Goal: Task Accomplishment & Management: Complete application form

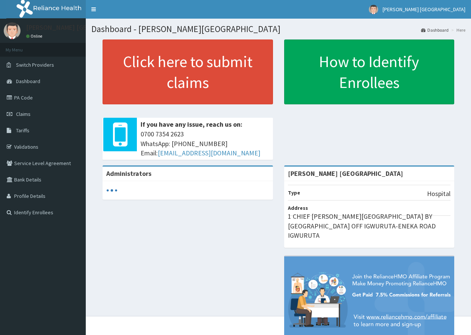
click at [37, 119] on link "Claims" at bounding box center [43, 114] width 86 height 16
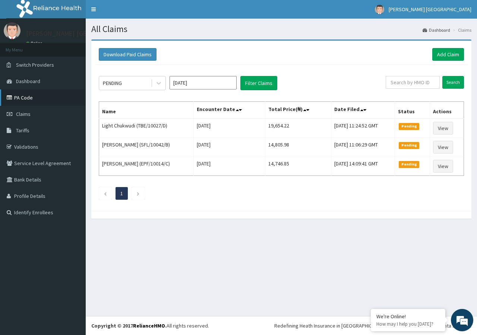
click at [33, 100] on link "PA Code" at bounding box center [43, 97] width 86 height 16
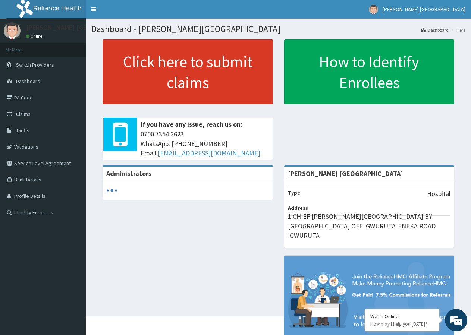
click at [139, 80] on link "Click here to submit claims" at bounding box center [188, 72] width 170 height 65
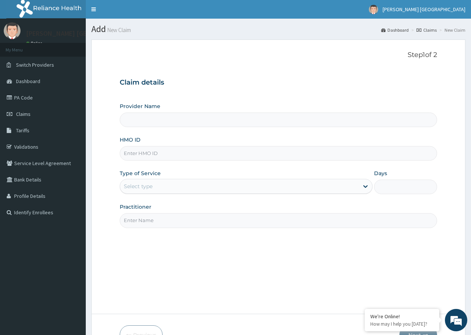
type input "[PERSON_NAME] [GEOGRAPHIC_DATA]"
click at [147, 157] on input "HMO ID" at bounding box center [278, 153] width 317 height 15
click at [37, 97] on link "PA Code" at bounding box center [43, 97] width 86 height 16
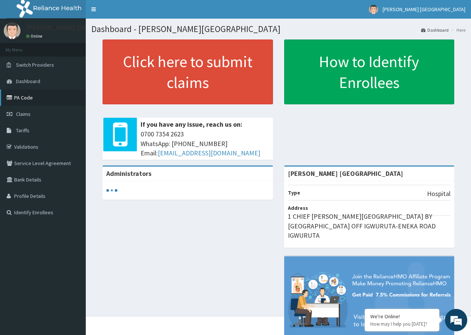
click at [36, 101] on link "PA Code" at bounding box center [43, 97] width 86 height 16
click at [21, 95] on link "PA Code" at bounding box center [43, 97] width 86 height 16
click at [32, 95] on link "PA Code" at bounding box center [43, 97] width 86 height 16
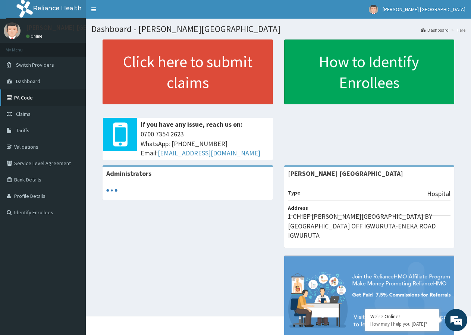
click at [32, 95] on link "PA Code" at bounding box center [43, 97] width 86 height 16
click at [30, 98] on link "PA Code" at bounding box center [43, 97] width 86 height 16
click at [37, 101] on link "PA Code" at bounding box center [43, 97] width 86 height 16
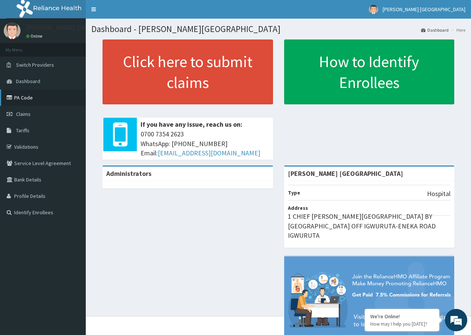
click at [37, 101] on link "PA Code" at bounding box center [43, 97] width 86 height 16
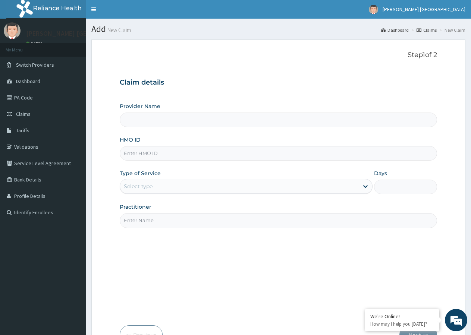
click at [149, 154] on input "HMO ID" at bounding box center [278, 153] width 317 height 15
type input "[PERSON_NAME] [GEOGRAPHIC_DATA]"
click at [149, 154] on input "HMO ID" at bounding box center [278, 153] width 317 height 15
type input "QKA/10014/A"
click at [137, 185] on div "Select type" at bounding box center [138, 186] width 29 height 7
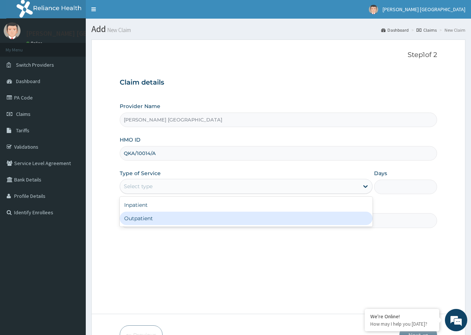
click at [138, 218] on div "Outpatient" at bounding box center [246, 218] width 252 height 13
type input "1"
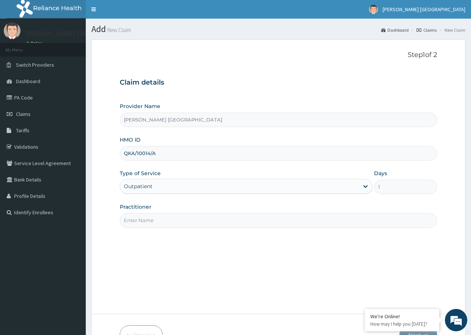
click at [133, 222] on input "Practitioner" at bounding box center [278, 220] width 317 height 15
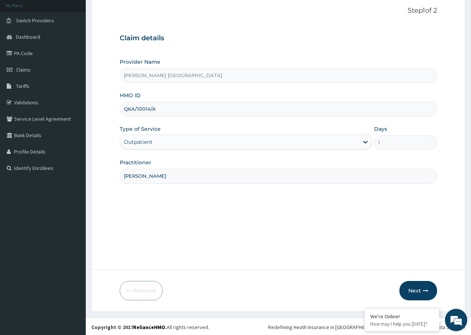
scroll to position [46, 0]
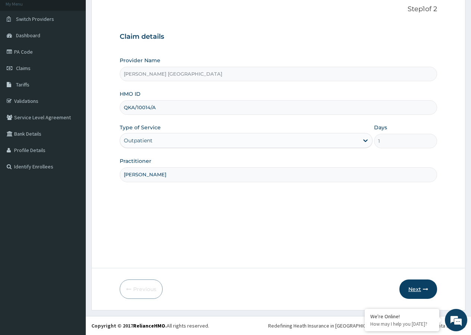
type input "DR BRIGHT"
click at [411, 286] on button "Next" at bounding box center [418, 289] width 38 height 19
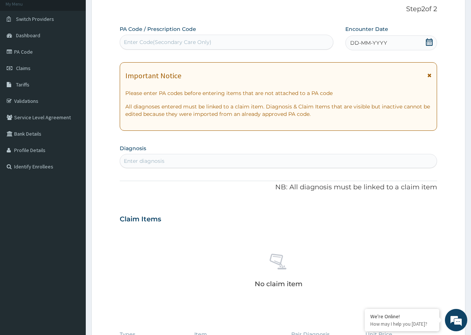
click at [394, 45] on div "DD-MM-YYYY" at bounding box center [391, 42] width 92 height 15
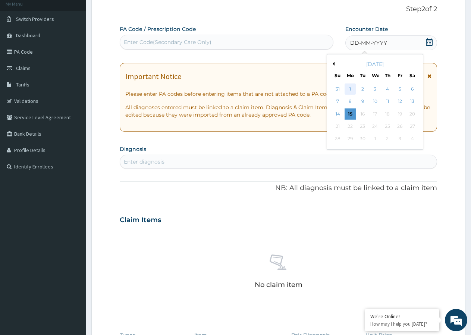
click at [350, 94] on div "1" at bounding box center [349, 89] width 11 height 11
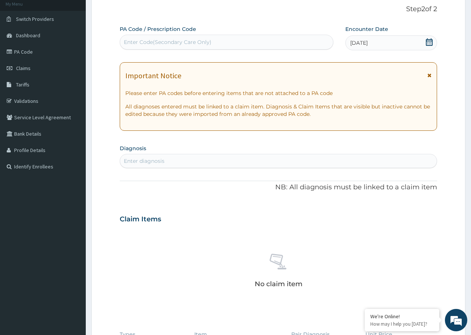
click at [184, 44] on div "Enter Code(Secondary Care Only)" at bounding box center [168, 41] width 88 height 7
type input "PA/O94O13"
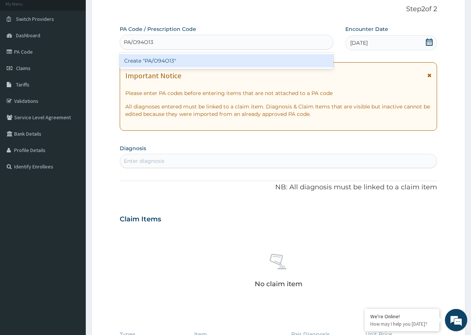
click at [177, 63] on div "Create "PA/O94O13"" at bounding box center [227, 60] width 214 height 13
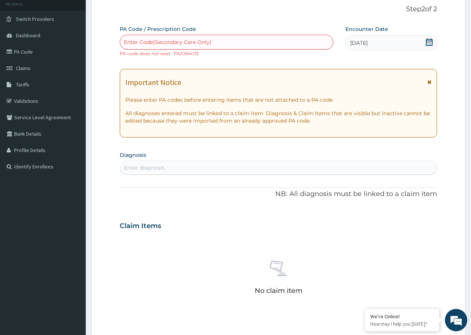
click at [191, 56] on small "PA code does not exist : PA/O94O13" at bounding box center [159, 54] width 79 height 6
click at [160, 41] on div "Enter Code(Secondary Care Only)" at bounding box center [168, 41] width 88 height 7
type input "PA/O94O13"
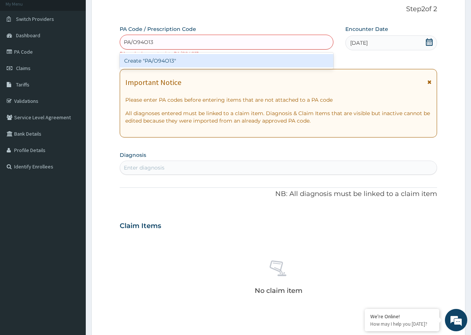
click at [157, 60] on div "Create "PA/O94O13"" at bounding box center [227, 60] width 214 height 13
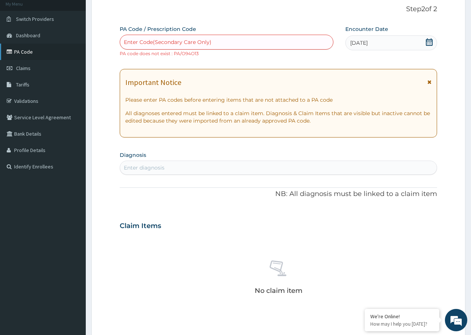
click at [34, 56] on link "PA Code" at bounding box center [43, 52] width 86 height 16
click at [34, 52] on link "PA Code" at bounding box center [43, 52] width 86 height 16
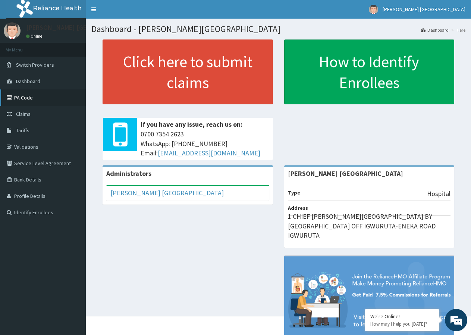
click at [28, 100] on link "PA Code" at bounding box center [43, 97] width 86 height 16
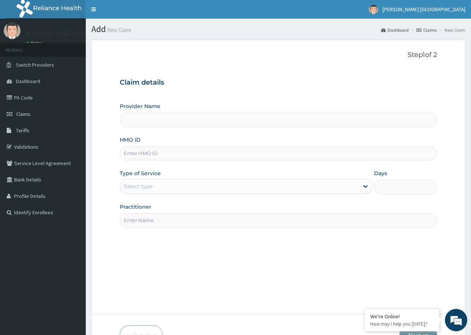
click at [147, 119] on input "Provider Name" at bounding box center [278, 120] width 317 height 15
type input "[PERSON_NAME] [GEOGRAPHIC_DATA]"
click at [141, 155] on input "HMO ID" at bounding box center [278, 153] width 317 height 15
type input "QKA/10014/A"
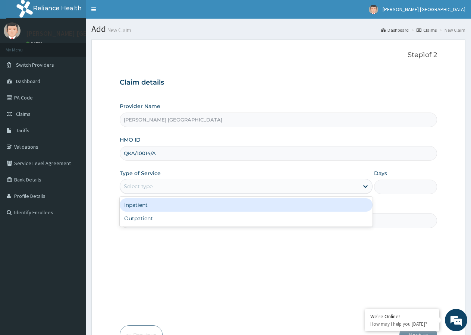
click at [170, 188] on div "Select type" at bounding box center [239, 186] width 238 height 12
click at [152, 207] on div "Inpatient" at bounding box center [246, 204] width 252 height 13
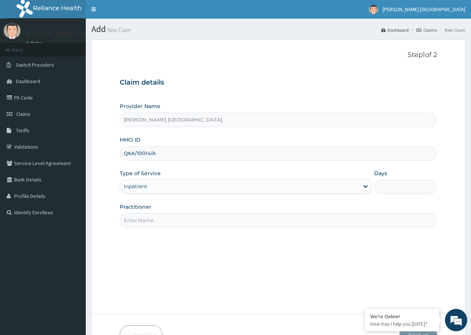
click at [189, 220] on input "Practitioner" at bounding box center [278, 220] width 317 height 15
type input "[PERSON_NAME]"
click at [391, 183] on input "Days" at bounding box center [405, 187] width 63 height 15
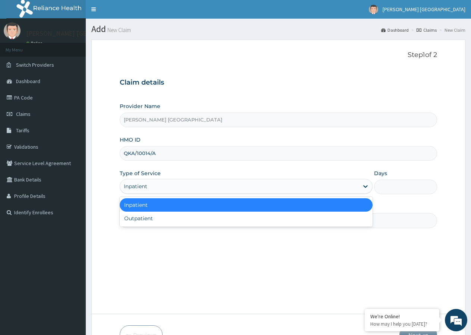
click at [152, 186] on div "Inpatient" at bounding box center [239, 186] width 238 height 12
click at [145, 206] on div "Inpatient" at bounding box center [246, 204] width 252 height 13
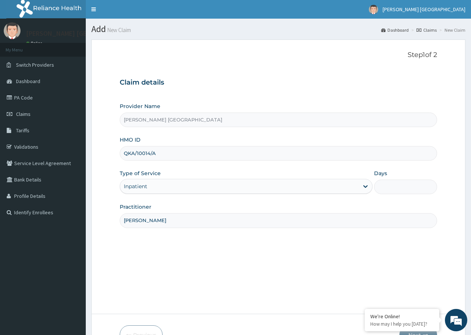
click at [390, 190] on input "Days" at bounding box center [405, 187] width 63 height 15
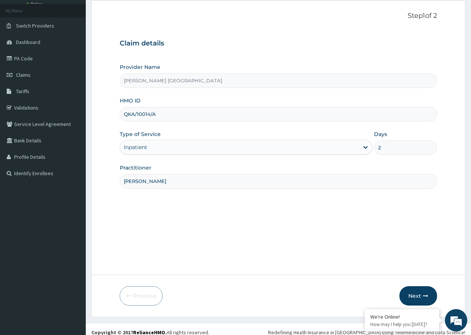
scroll to position [46, 0]
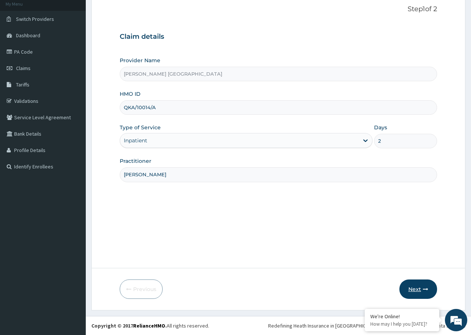
type input "2"
click at [414, 291] on button "Next" at bounding box center [418, 289] width 38 height 19
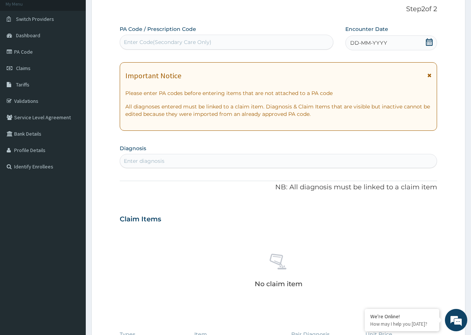
click at [369, 42] on span "DD-MM-YYYY" at bounding box center [368, 42] width 37 height 7
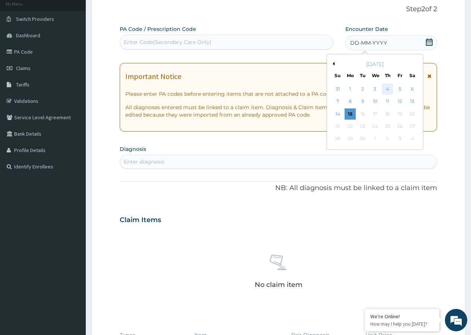
click at [388, 91] on div "4" at bounding box center [387, 89] width 11 height 11
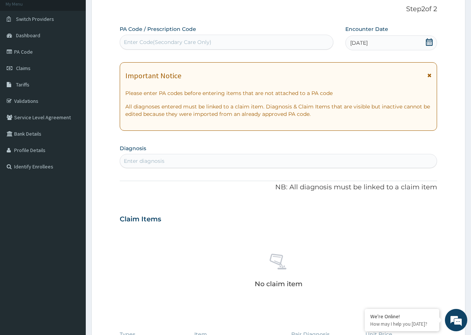
click at [172, 43] on div "Enter Code(Secondary Care Only)" at bounding box center [168, 41] width 88 height 7
type input "PA/O94O13"
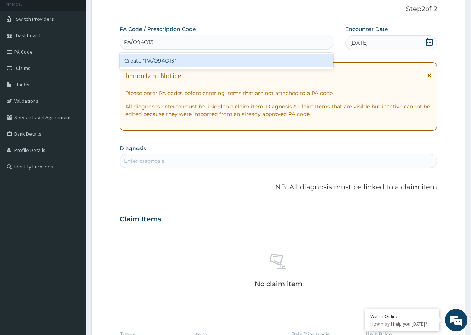
click at [164, 58] on div "Create "PA/O94O13"" at bounding box center [227, 60] width 214 height 13
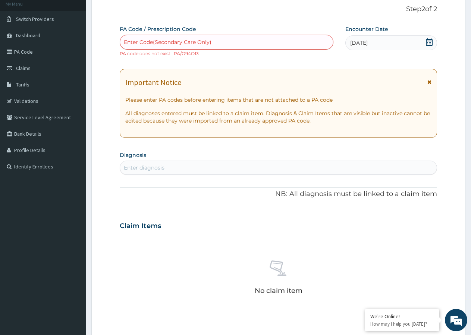
click at [165, 54] on small "PA code does not exist : PA/O94O13" at bounding box center [159, 54] width 79 height 6
click at [152, 45] on div "Enter Code(Secondary Care Only)" at bounding box center [168, 41] width 88 height 7
click at [173, 49] on div "Enter Code(Secondary Care Only)" at bounding box center [227, 42] width 214 height 15
click at [181, 45] on div "Enter Code(Secondary Care Only)" at bounding box center [168, 41] width 88 height 7
drag, startPoint x: 206, startPoint y: 46, endPoint x: 211, endPoint y: 45, distance: 4.5
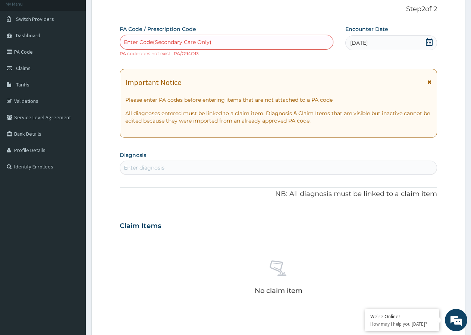
click at [210, 45] on div "Enter Code(Secondary Care Only)" at bounding box center [226, 42] width 213 height 12
click at [215, 43] on div "Enter Code(Secondary Care Only)" at bounding box center [226, 42] width 213 height 12
type input "PA/094013"
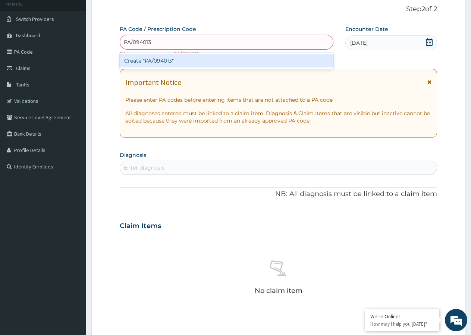
click at [163, 62] on div "Create "PA/094013"" at bounding box center [227, 60] width 214 height 13
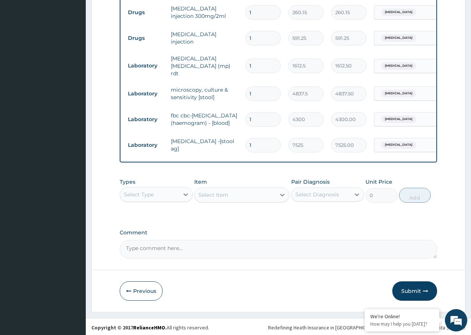
scroll to position [383, 0]
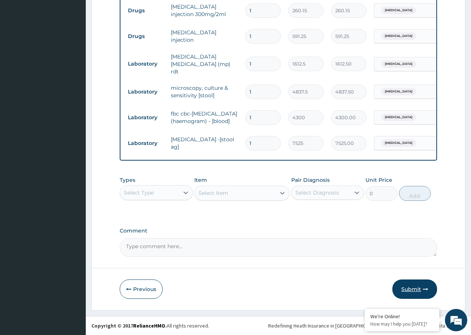
click at [413, 287] on button "Submit" at bounding box center [414, 289] width 45 height 19
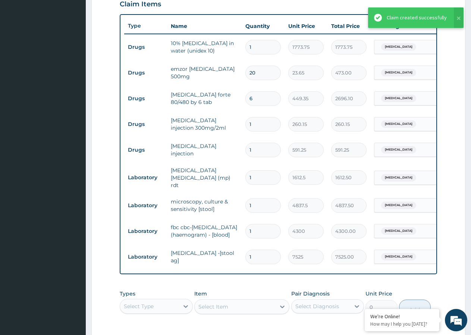
scroll to position [280, 0]
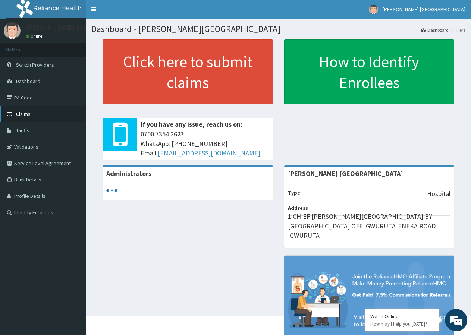
click at [41, 113] on link "Claims" at bounding box center [43, 114] width 86 height 16
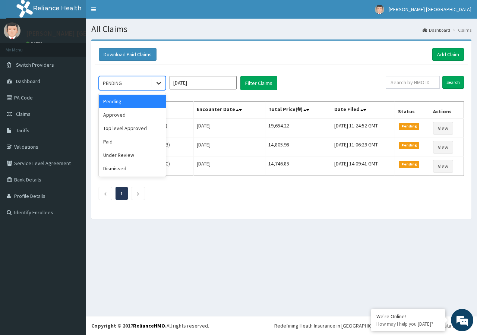
click at [158, 83] on icon at bounding box center [158, 82] width 7 height 7
click at [141, 112] on div "Approved" at bounding box center [132, 114] width 67 height 13
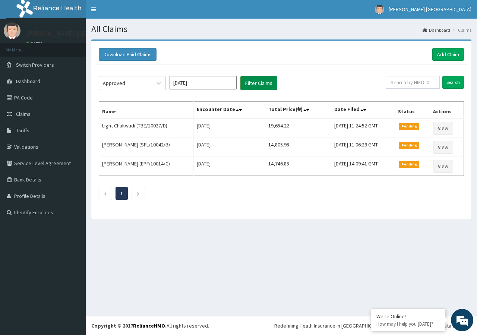
click at [255, 86] on button "Filter Claims" at bounding box center [258, 83] width 37 height 14
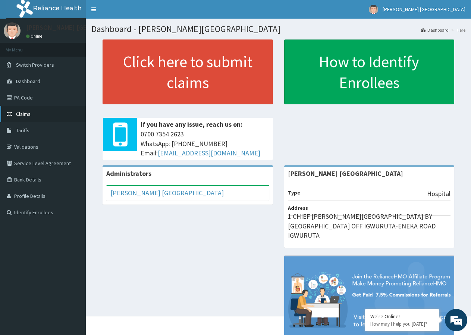
click at [39, 116] on link "Claims" at bounding box center [43, 114] width 86 height 16
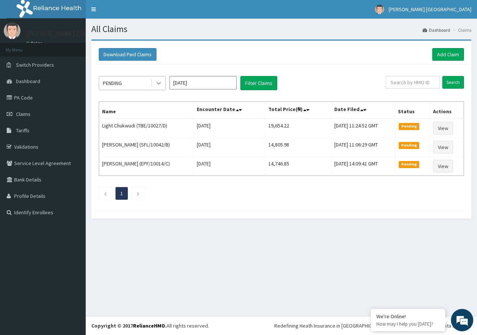
click at [154, 84] on div at bounding box center [158, 82] width 13 height 13
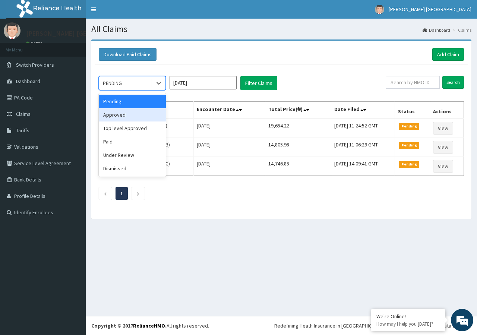
click at [137, 113] on div "Approved" at bounding box center [132, 114] width 67 height 13
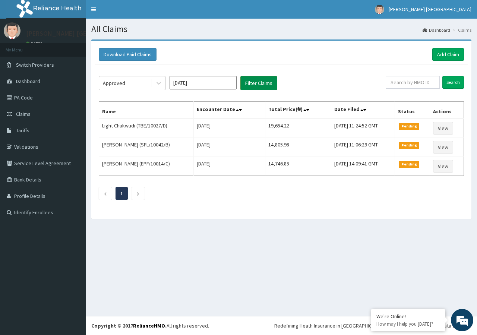
click at [252, 85] on button "Filter Claims" at bounding box center [258, 83] width 37 height 14
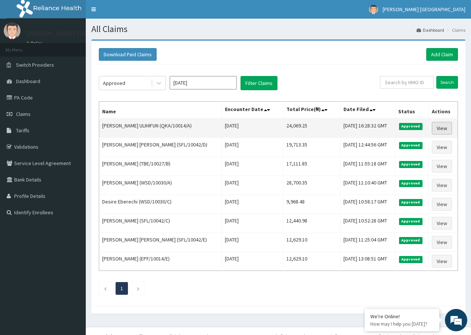
click at [442, 128] on link "View" at bounding box center [442, 128] width 20 height 13
